Goal: Use online tool/utility: Utilize a website feature to perform a specific function

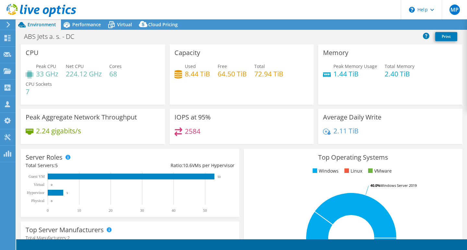
select select "USD"
select select "EUFrankfurt"
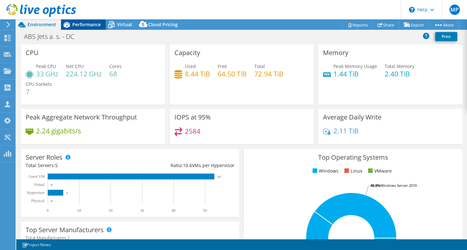
click at [85, 24] on span "Performance" at bounding box center [86, 24] width 29 height 6
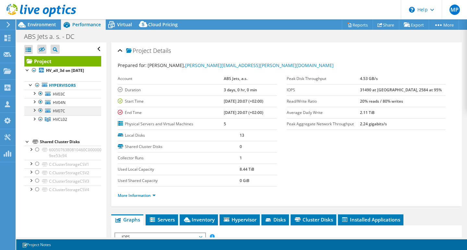
click at [40, 111] on div at bounding box center [40, 111] width 6 height 8
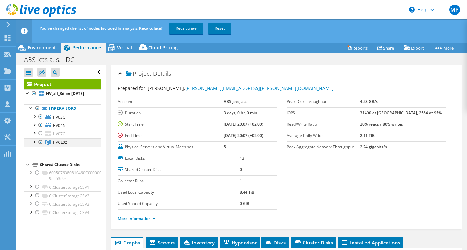
click at [41, 141] on div at bounding box center [40, 142] width 6 height 8
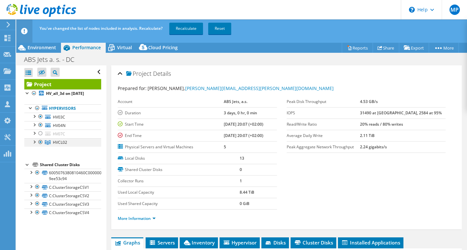
click at [40, 143] on div at bounding box center [40, 142] width 6 height 8
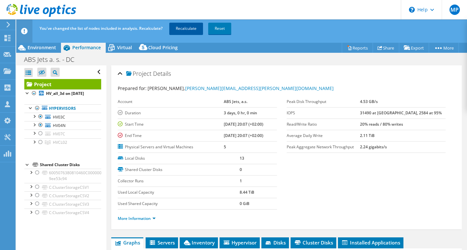
click at [190, 28] on link "Recalculate" at bounding box center [186, 29] width 34 height 12
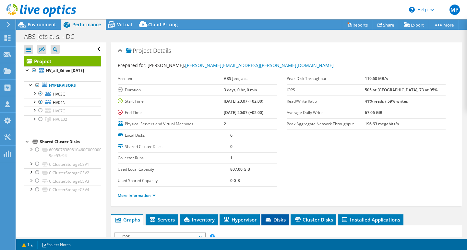
click at [276, 220] on span "Disks" at bounding box center [275, 220] width 21 height 6
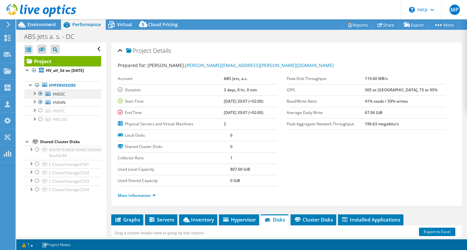
click at [39, 93] on div at bounding box center [40, 94] width 6 height 8
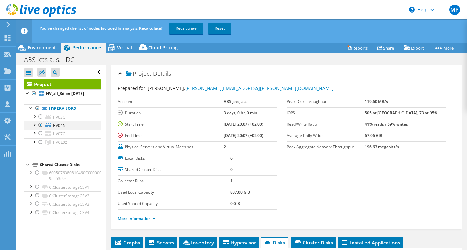
click at [41, 124] on div at bounding box center [40, 125] width 6 height 8
click at [41, 134] on div at bounding box center [40, 134] width 6 height 8
click at [41, 141] on div at bounding box center [40, 142] width 6 height 8
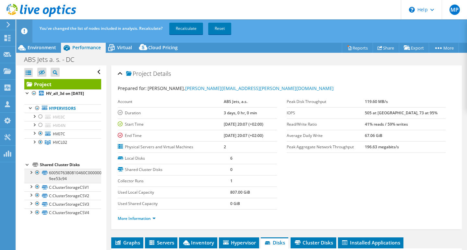
click at [38, 172] on div at bounding box center [37, 173] width 6 height 8
click at [38, 186] on div at bounding box center [37, 187] width 6 height 8
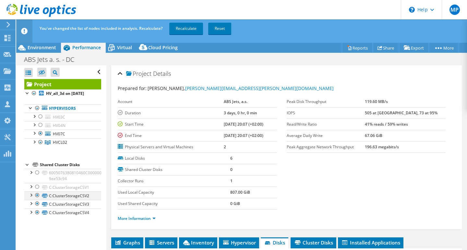
click at [38, 195] on div at bounding box center [37, 196] width 6 height 8
click at [38, 202] on div at bounding box center [37, 204] width 6 height 8
click at [37, 211] on div at bounding box center [37, 213] width 6 height 8
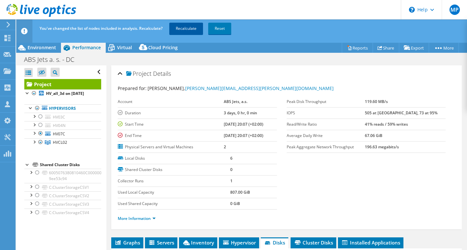
click at [185, 27] on link "Recalculate" at bounding box center [186, 29] width 34 height 12
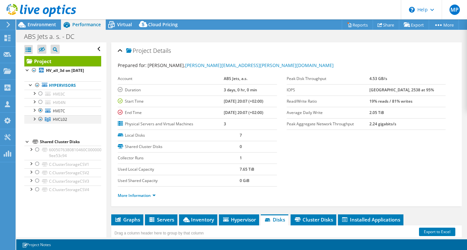
click at [33, 119] on div at bounding box center [34, 118] width 6 height 6
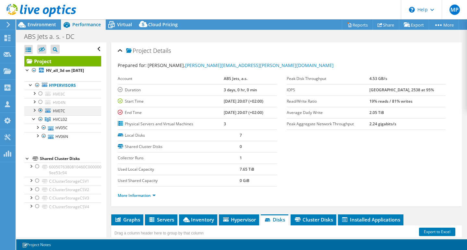
click at [42, 110] on div at bounding box center [40, 111] width 6 height 8
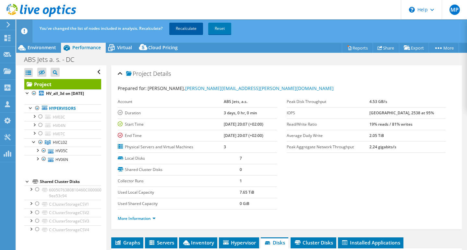
click at [180, 28] on link "Recalculate" at bounding box center [186, 29] width 34 height 12
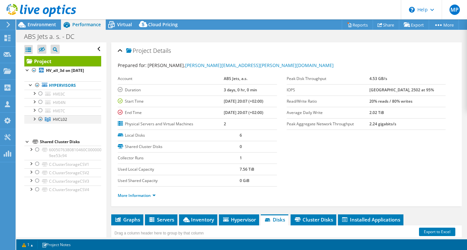
click at [36, 119] on div at bounding box center [34, 118] width 6 height 6
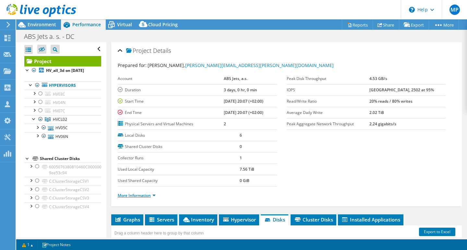
click at [141, 196] on link "More Information" at bounding box center [137, 196] width 38 height 6
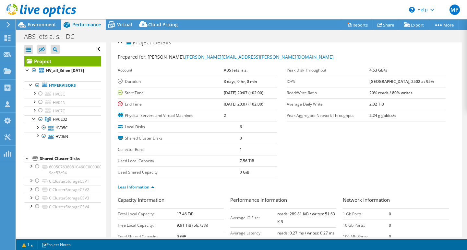
scroll to position [1, 0]
